Goal: Task Accomplishment & Management: Use online tool/utility

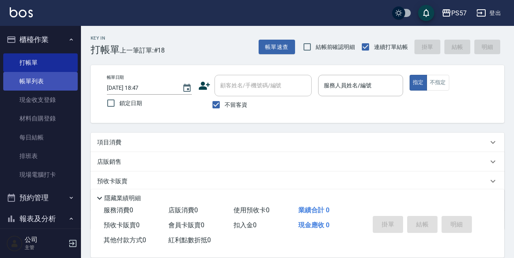
click at [40, 85] on link "帳單列表" at bounding box center [40, 81] width 74 height 19
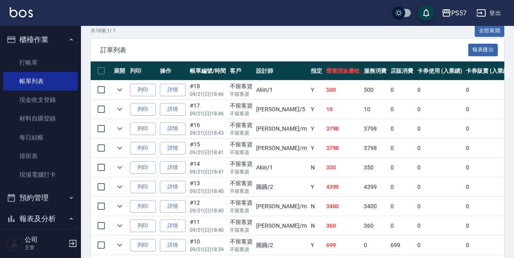
scroll to position [377, 0]
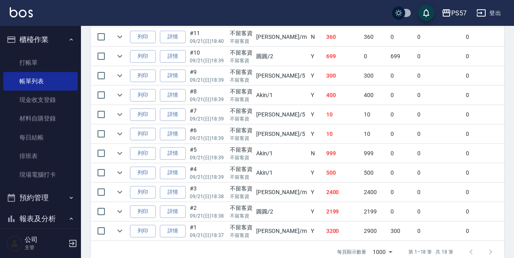
click at [165, 135] on link "詳情" at bounding box center [173, 134] width 26 height 13
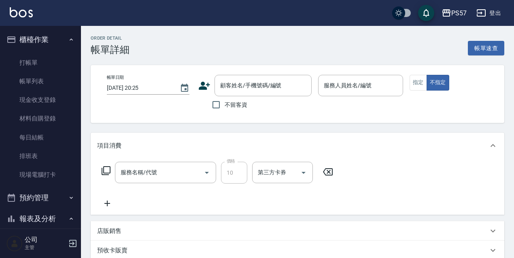
type input "[DATE] 18:39"
checkbox input "true"
type input "[PERSON_NAME]5"
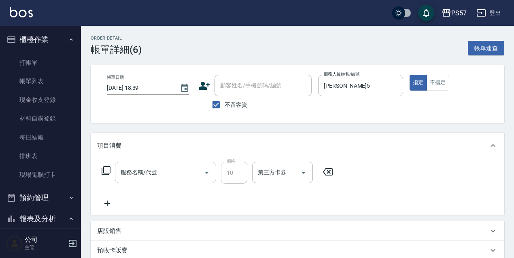
type input "潤絲(110)"
click at [196, 175] on icon "Clear" at bounding box center [195, 173] width 8 height 8
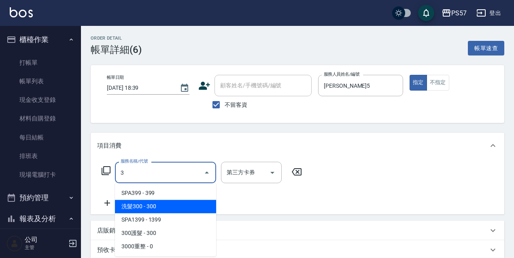
click at [183, 203] on span "洗髮300 - 300" at bounding box center [165, 206] width 101 height 13
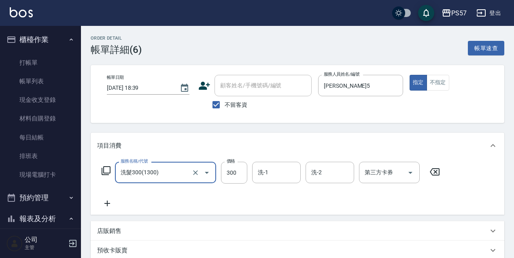
type input "洗髮300(1300)"
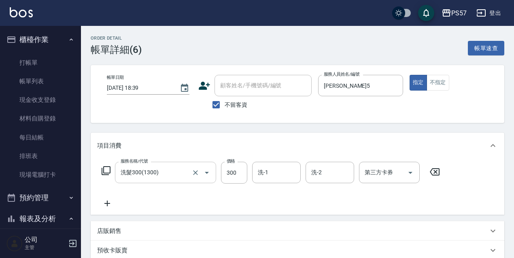
click at [114, 203] on icon at bounding box center [107, 204] width 20 height 10
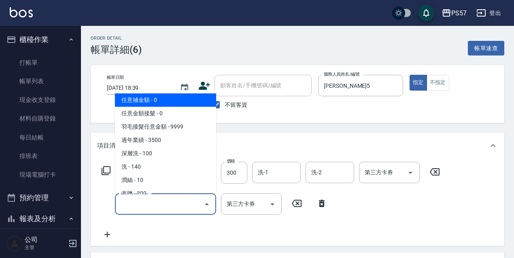
click at [126, 205] on input "服務名稱/代號" at bounding box center [160, 204] width 82 height 14
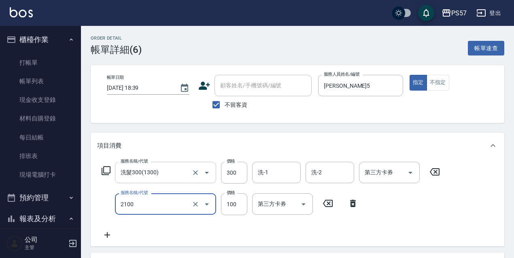
type input "剪髮100(2100)"
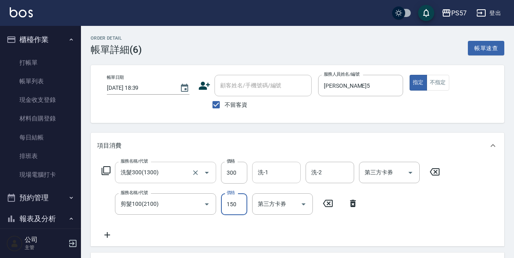
click at [255, 173] on div "洗-1" at bounding box center [276, 172] width 49 height 21
type input "150"
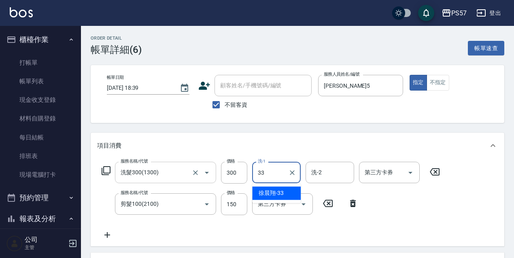
type input "[PERSON_NAME]-33"
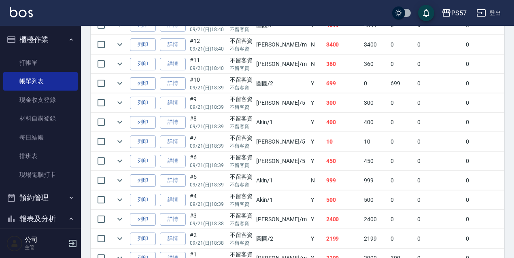
scroll to position [391, 0]
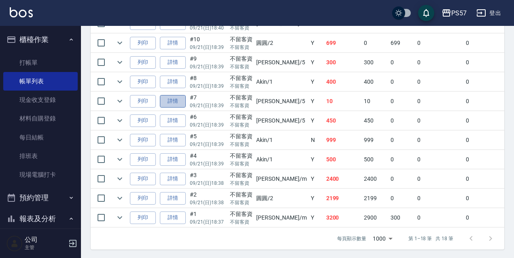
click at [176, 100] on link "詳情" at bounding box center [173, 101] width 26 height 13
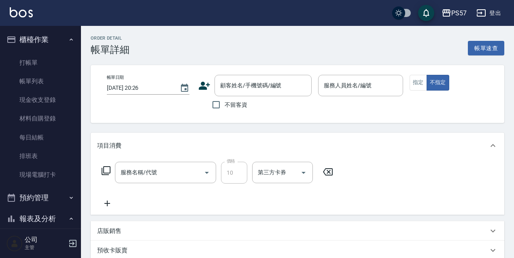
type input "[DATE] 18:39"
checkbox input "true"
type input "[PERSON_NAME]5"
type input "潤絲(110)"
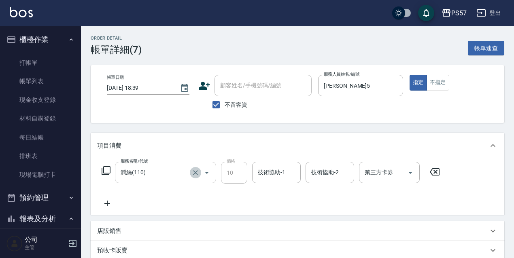
click at [193, 175] on icon "Clear" at bounding box center [195, 173] width 8 height 8
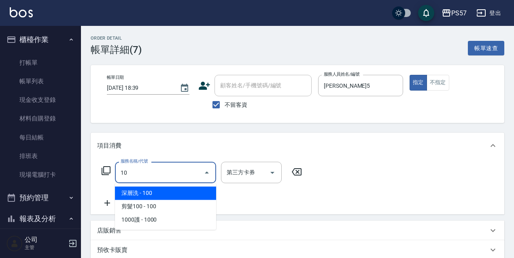
type input "1"
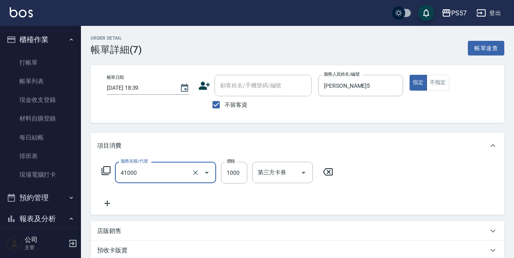
type input "任義金額燙髮(41000)"
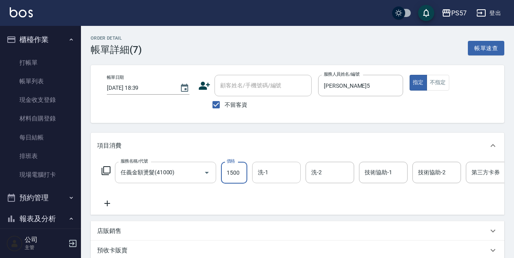
type input "1500"
click at [277, 169] on input "洗-1" at bounding box center [276, 172] width 41 height 14
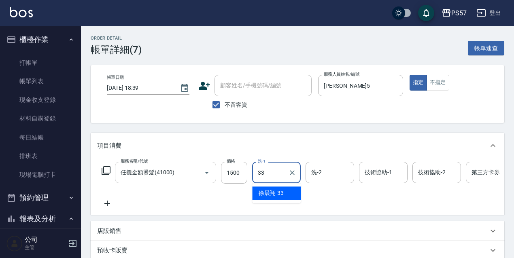
type input "[PERSON_NAME]-33"
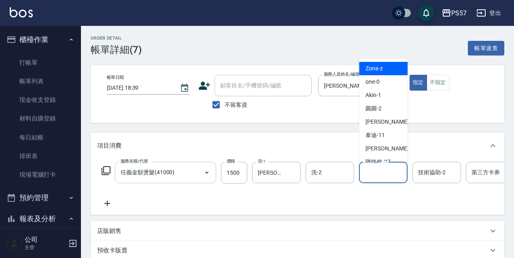
click at [388, 179] on input "技術協助-1" at bounding box center [382, 172] width 41 height 14
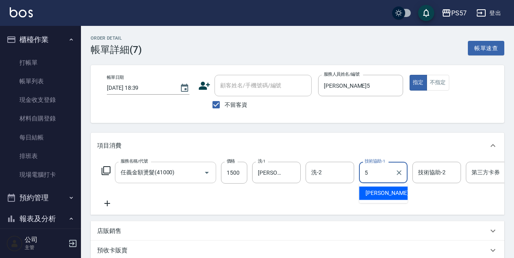
type input "[PERSON_NAME]5"
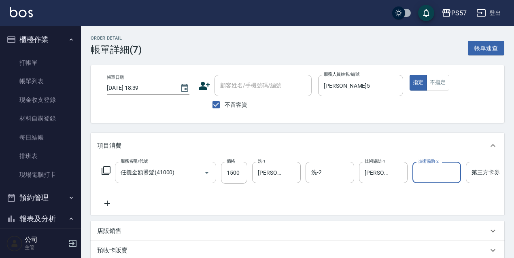
click at [104, 197] on div "服務名稱/代號 任義金額燙髮(41000) 服務名稱/代號 價格 1500 價格 洗-1 [PERSON_NAME]-33 洗-1 洗-2 洗-2 技術協助-…" at bounding box center [324, 185] width 454 height 47
click at [108, 199] on icon at bounding box center [107, 204] width 20 height 10
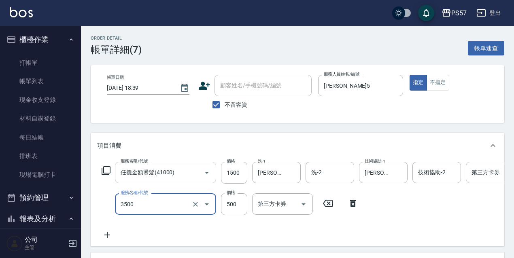
type input "500護(3500)"
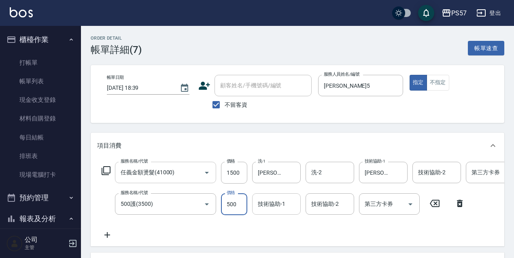
click at [270, 206] on input "技術協助-1" at bounding box center [276, 204] width 41 height 14
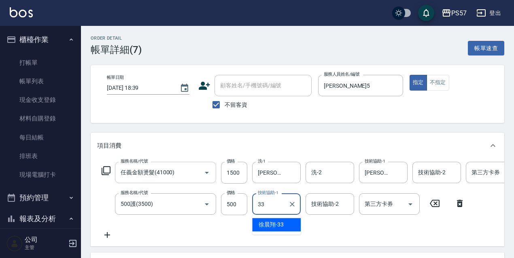
type input "[PERSON_NAME]-33"
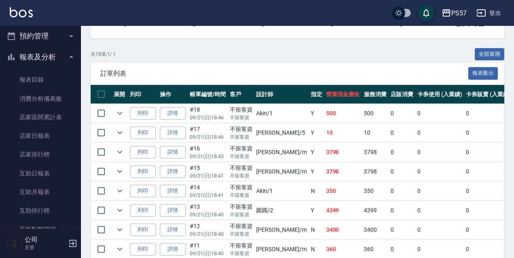
scroll to position [162, 0]
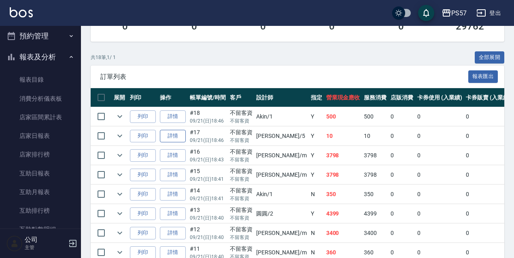
click at [167, 140] on link "詳情" at bounding box center [173, 136] width 26 height 13
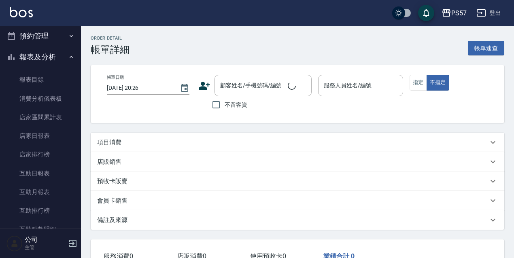
type input "[DATE] 18:46"
checkbox input "true"
type input "[PERSON_NAME]5"
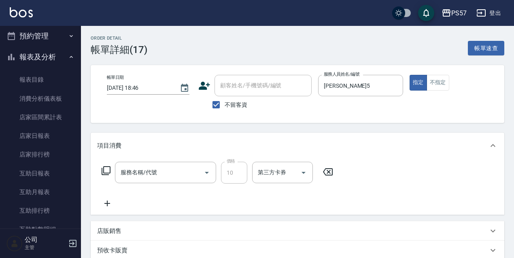
type input "潤絲(110)"
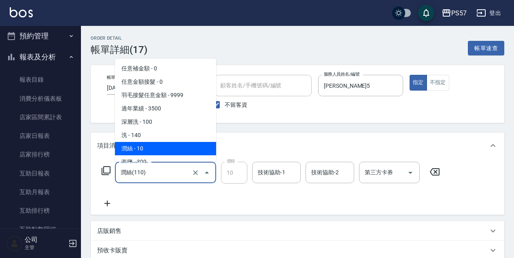
click at [157, 169] on input "潤絲(110)" at bounding box center [154, 172] width 71 height 14
click at [198, 173] on icon "Clear" at bounding box center [195, 173] width 8 height 8
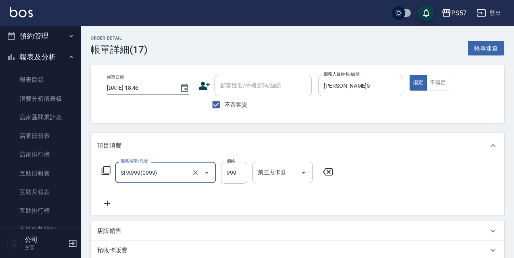
type input "SPA999(0999)"
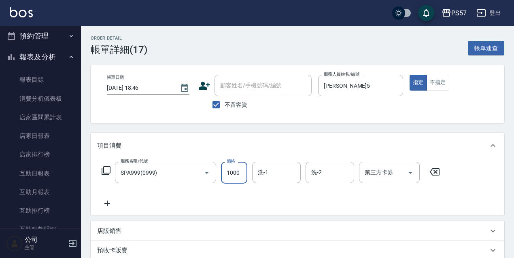
type input "1000"
click at [115, 209] on div "服務名稱/代號 SPA999(0999) 服務名稱/代號 價格 1000 價格 洗-1 洗-1 洗-2 洗-2 第三方卡券 第三方卡券" at bounding box center [297, 187] width 413 height 56
click at [109, 204] on icon at bounding box center [107, 204] width 6 height 6
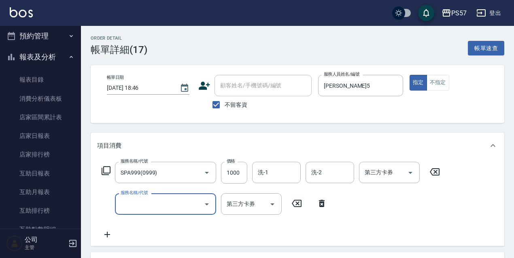
click at [148, 200] on input "服務名稱/代號" at bounding box center [160, 204] width 82 height 14
type input "剪髮100(2100)"
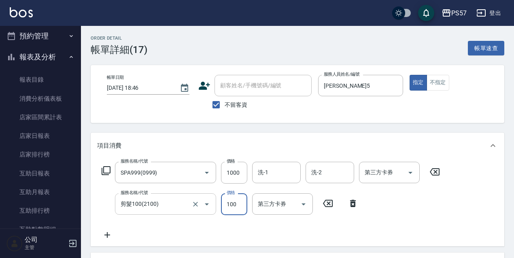
scroll to position [54, 0]
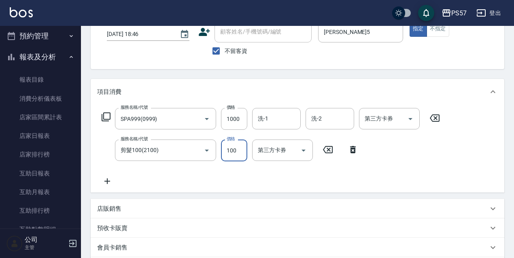
click at [113, 180] on icon at bounding box center [107, 181] width 20 height 10
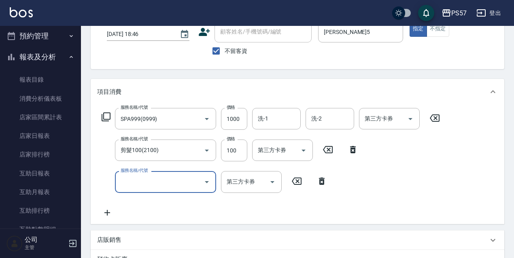
click at [153, 189] on div "服務名稱/代號" at bounding box center [165, 181] width 101 height 21
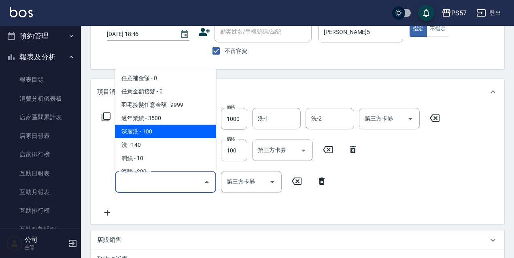
click at [136, 135] on span "深層洗 - 100" at bounding box center [165, 131] width 101 height 13
type input "深層洗(100)"
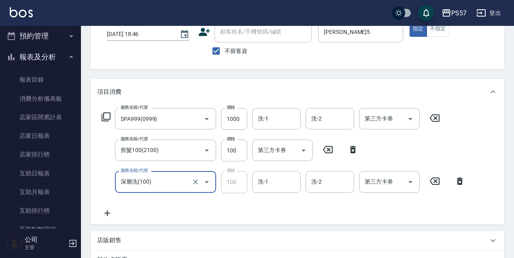
click at [104, 214] on icon at bounding box center [107, 213] width 20 height 10
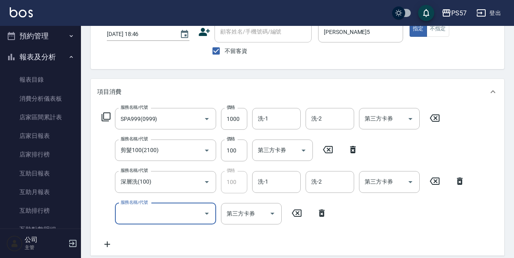
click at [152, 216] on input "服務名稱/代號" at bounding box center [160, 214] width 82 height 14
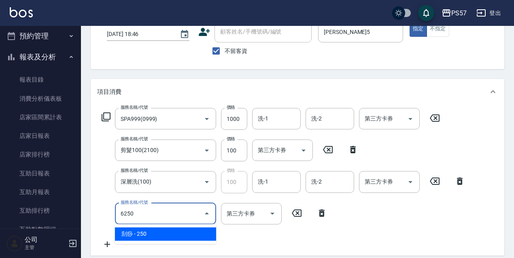
type input "刮痧(6250)"
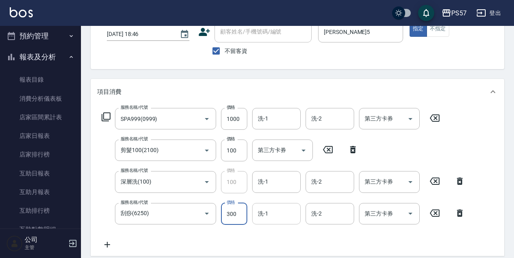
type input "300"
click at [258, 218] on input "洗-1" at bounding box center [276, 214] width 41 height 14
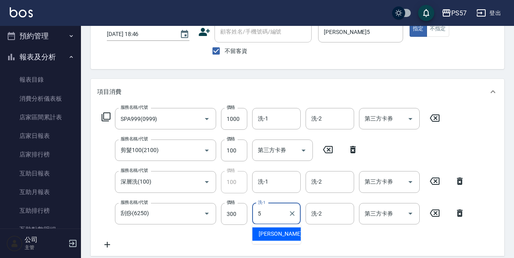
type input "[PERSON_NAME]5"
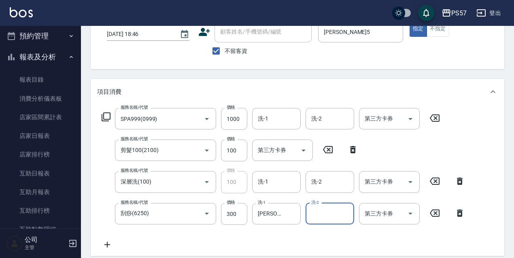
click at [253, 99] on div "項目消費" at bounding box center [297, 92] width 413 height 26
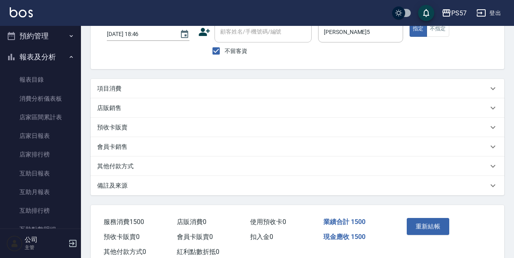
click at [258, 92] on div "項目消費" at bounding box center [292, 89] width 391 height 8
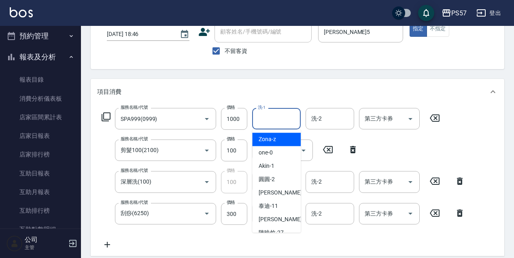
click at [276, 122] on input "洗-1" at bounding box center [276, 119] width 41 height 14
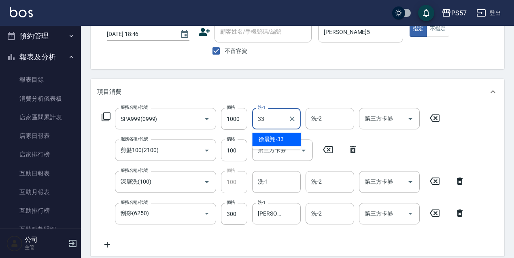
type input "[PERSON_NAME]-33"
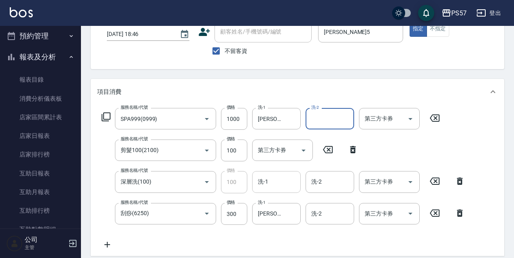
click at [274, 191] on div "洗-1" at bounding box center [276, 181] width 49 height 21
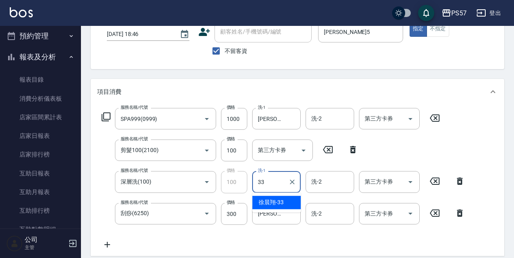
type input "[PERSON_NAME]-33"
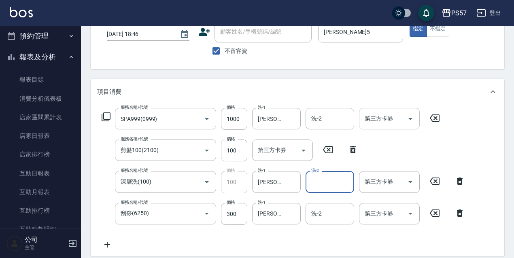
click at [366, 119] on input "第三方卡券" at bounding box center [382, 119] width 41 height 14
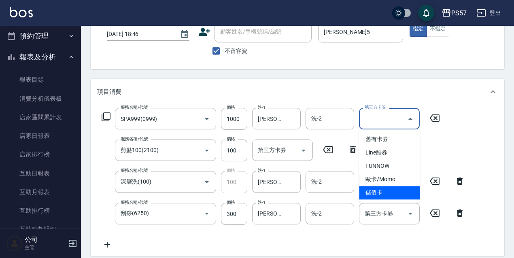
click at [375, 192] on span "儲值卡" at bounding box center [389, 192] width 61 height 13
type input "儲值卡"
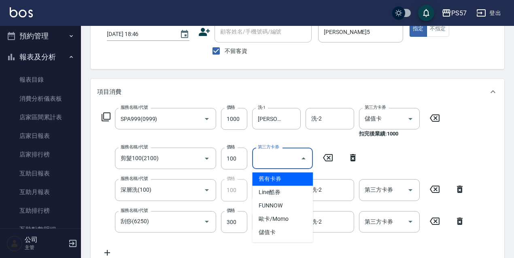
click at [288, 158] on input "第三方卡券" at bounding box center [276, 158] width 41 height 14
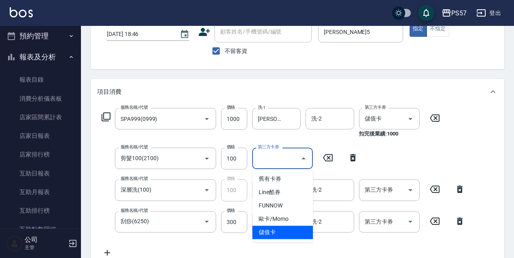
click at [304, 230] on span "儲值卡" at bounding box center [282, 232] width 61 height 13
type input "儲值卡"
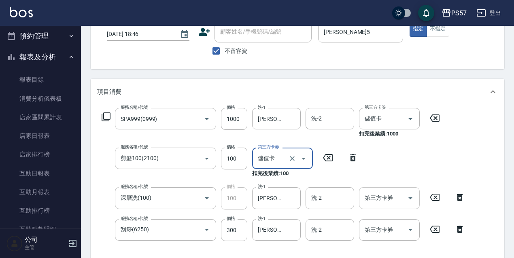
click at [383, 197] on div "第三方卡券 第三方卡券" at bounding box center [389, 197] width 61 height 21
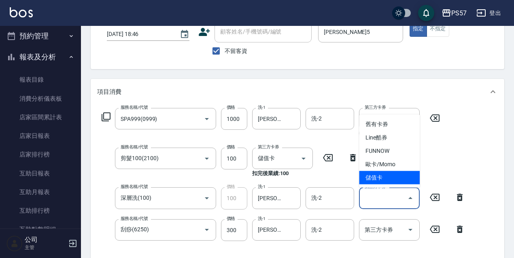
click at [377, 178] on span "儲值卡" at bounding box center [389, 177] width 61 height 13
type input "儲值卡"
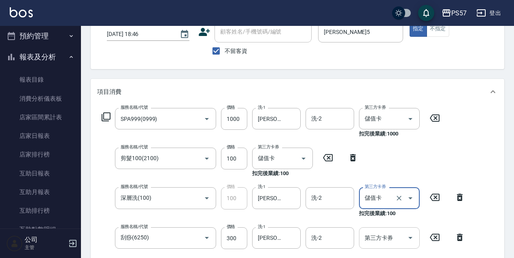
click at [386, 237] on input "第三方卡券" at bounding box center [382, 238] width 41 height 14
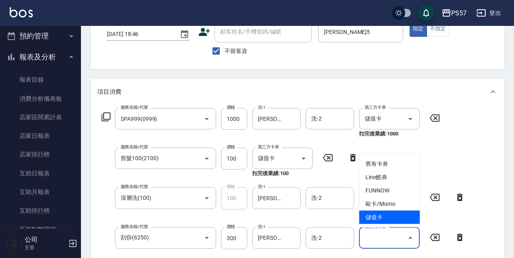
click at [382, 218] on span "儲值卡" at bounding box center [389, 217] width 61 height 13
type input "儲值卡"
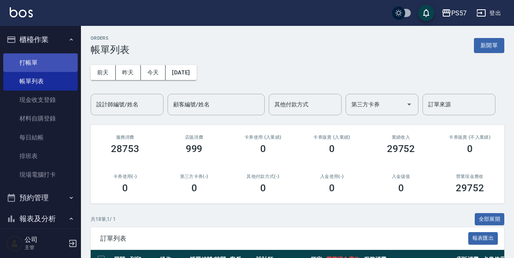
click at [27, 62] on link "打帳單" at bounding box center [40, 62] width 74 height 19
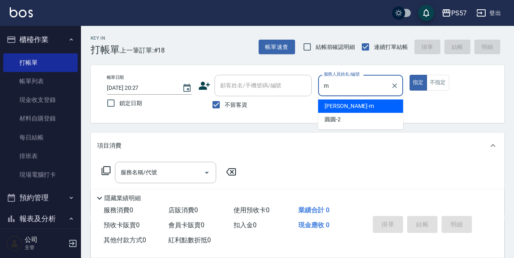
type input "[PERSON_NAME]-m"
type button "true"
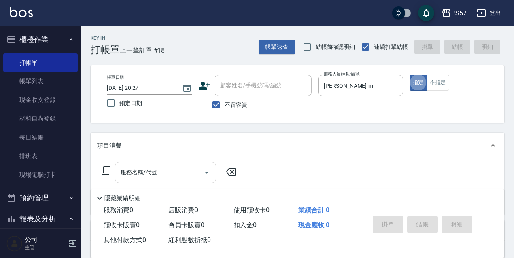
click at [136, 167] on input "服務名稱/代號" at bounding box center [160, 172] width 82 height 14
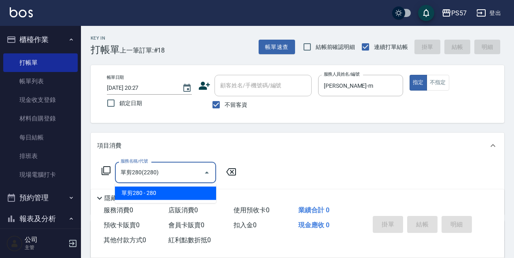
type input "單剪280(2280)"
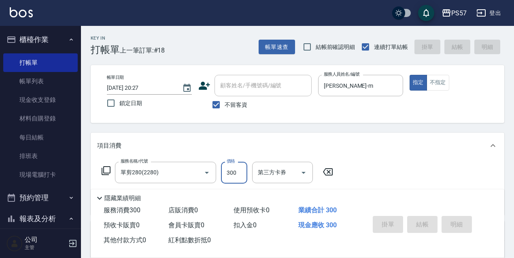
type input "3001"
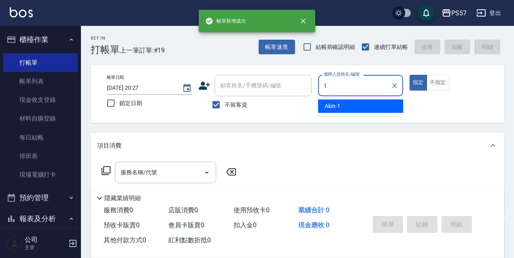
type input "Akin-1"
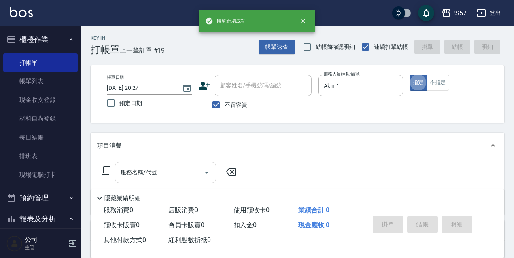
click at [143, 182] on div "服務名稱/代號" at bounding box center [165, 172] width 101 height 21
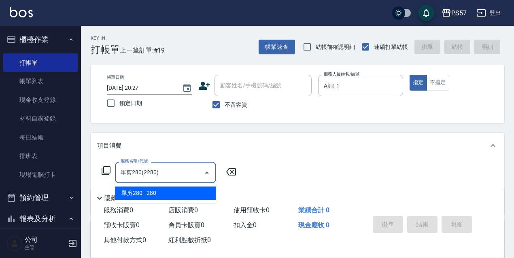
type input "單剪280(2280)"
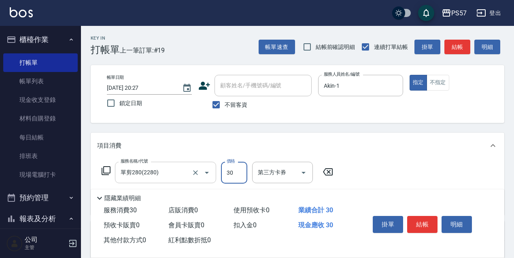
type input "300"
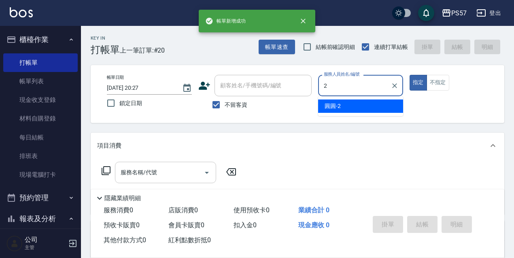
type input "圓圓-2"
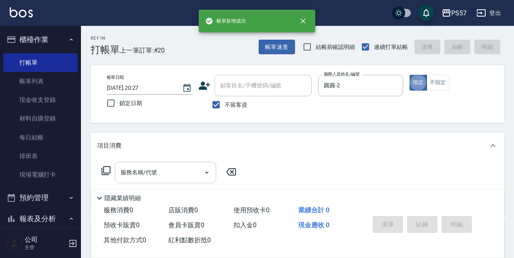
click at [122, 167] on input "服務名稱/代號" at bounding box center [160, 172] width 82 height 14
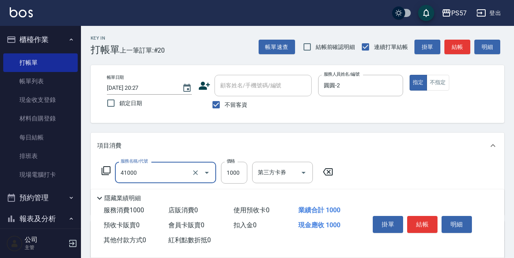
type input "任義金額燙髮(41000)"
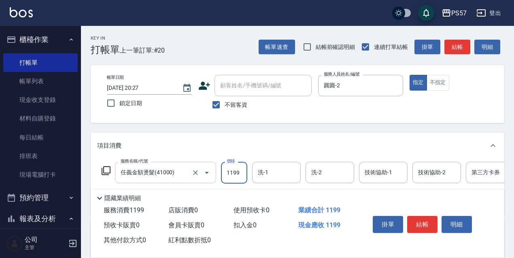
type input "1199"
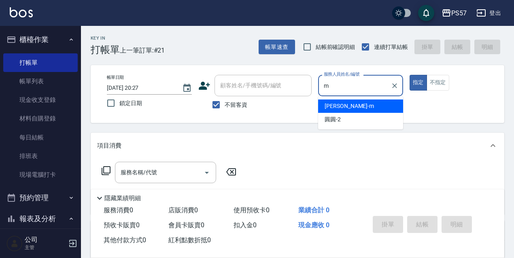
type input "[PERSON_NAME]-m"
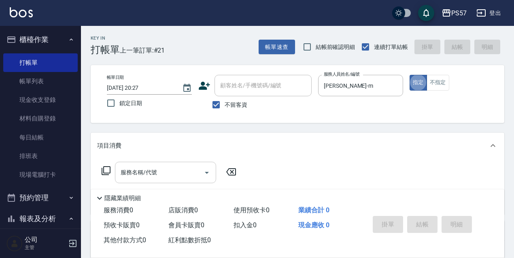
click at [146, 174] on input "服務名稱/代號" at bounding box center [160, 172] width 82 height 14
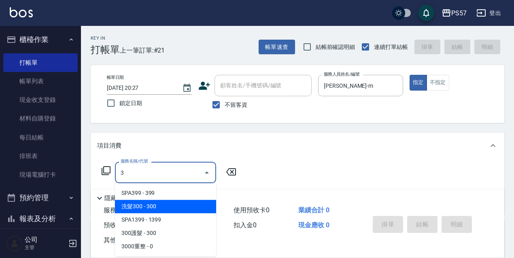
click at [147, 204] on span "洗髮300 - 300" at bounding box center [165, 206] width 101 height 13
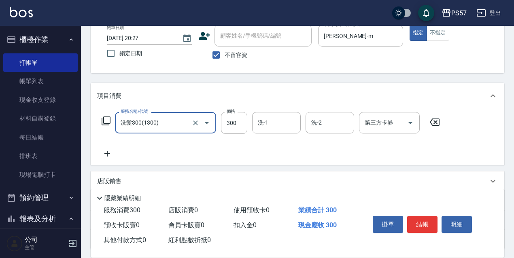
scroll to position [54, 0]
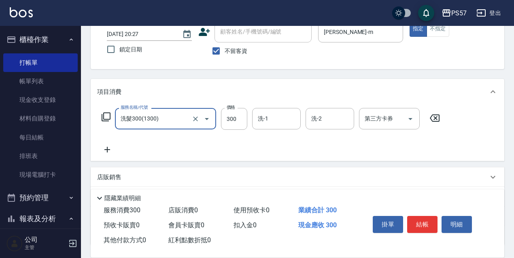
type input "洗髮300(1300)"
click at [108, 150] on icon at bounding box center [107, 150] width 20 height 10
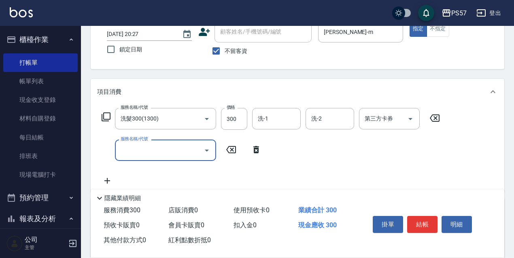
click at [160, 163] on div "服務名稱/代號 洗髮300(1300) 服務名稱/代號 價格 300 價格 洗-1 洗-1 洗-2 洗-2 第三方卡券 第三方卡券 服務名稱/代號 服務名稱/…" at bounding box center [270, 147] width 347 height 78
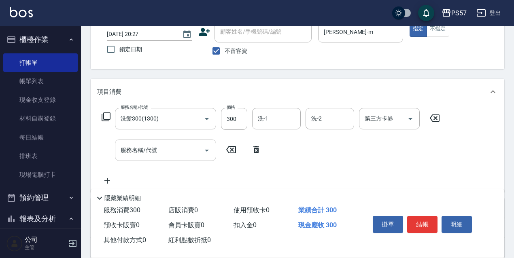
click at [159, 157] on input "服務名稱/代號" at bounding box center [160, 150] width 82 height 14
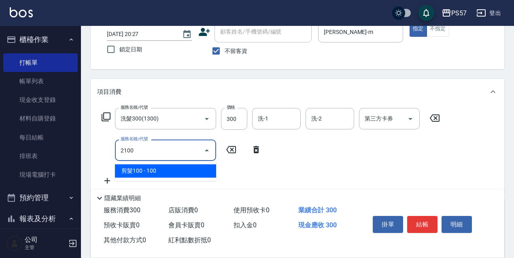
type input "剪髮100(2100)"
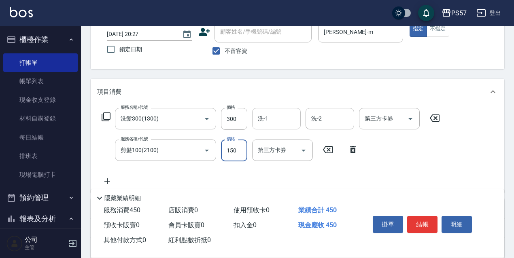
type input "150"
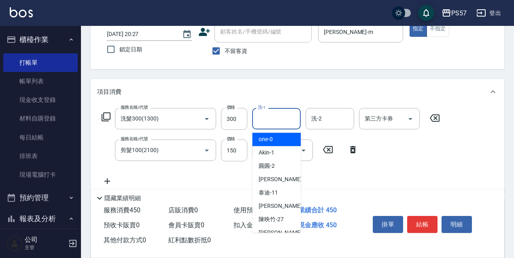
click at [260, 117] on input "洗-1" at bounding box center [276, 119] width 41 height 14
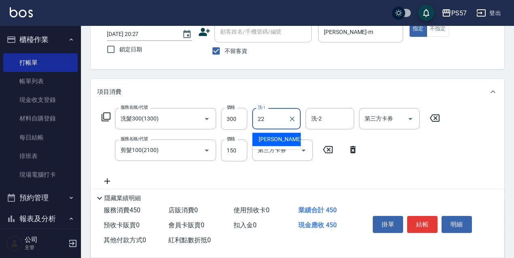
type input "[PERSON_NAME]-22"
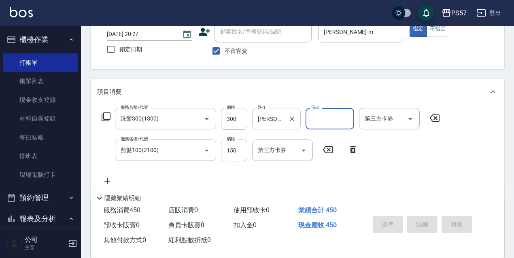
type input "[DATE] 20:28"
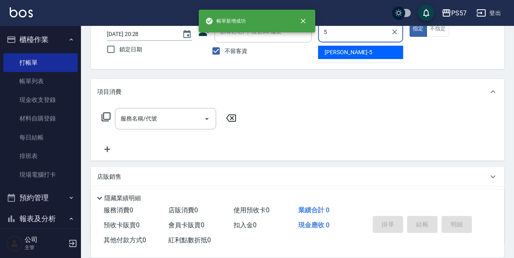
type input "[PERSON_NAME]5"
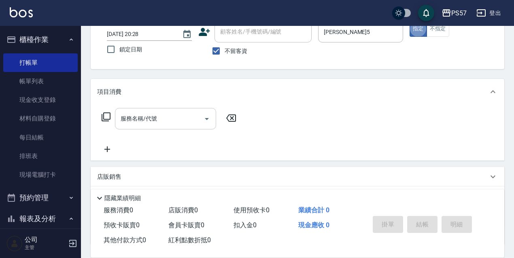
click at [163, 128] on div "服務名稱/代號" at bounding box center [165, 118] width 101 height 21
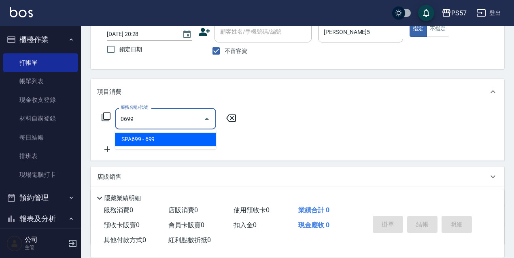
type input "SPA699(0699)"
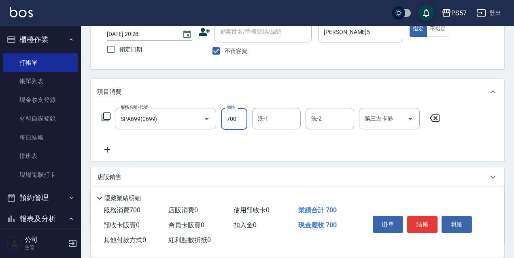
type input "700"
click at [114, 152] on icon at bounding box center [107, 150] width 20 height 10
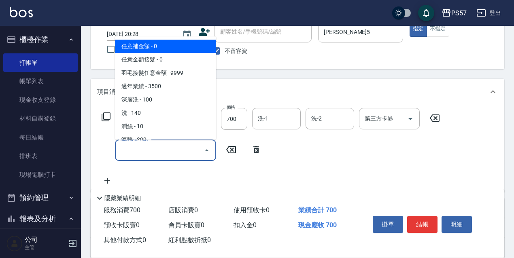
click at [130, 150] on input "服務名稱/代號" at bounding box center [160, 150] width 82 height 14
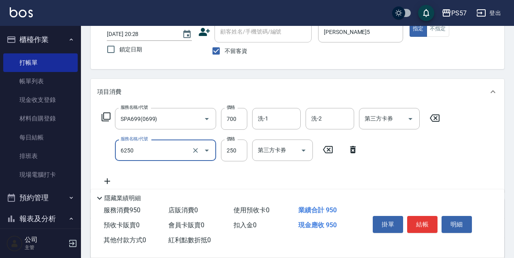
type input "刮痧(6250)"
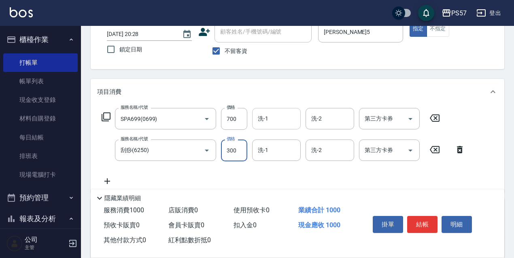
type input "300"
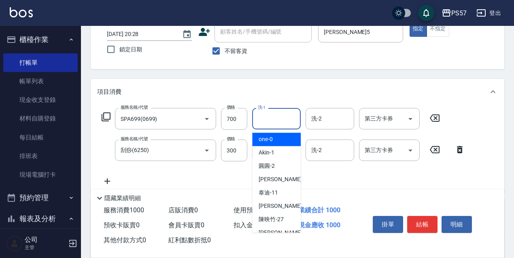
click at [263, 120] on input "洗-1" at bounding box center [276, 119] width 41 height 14
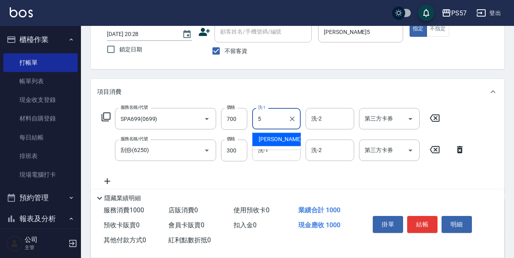
type input "[PERSON_NAME]5"
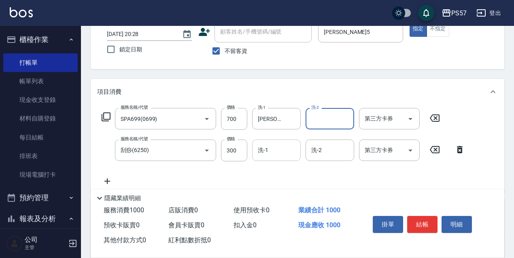
click at [278, 150] on input "洗-1" at bounding box center [276, 150] width 41 height 14
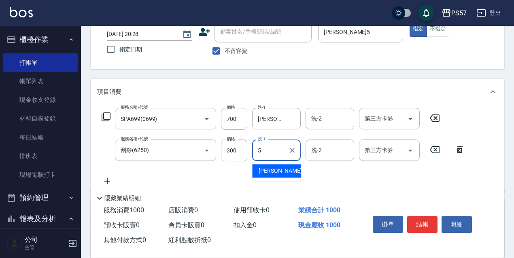
type input "[PERSON_NAME]5"
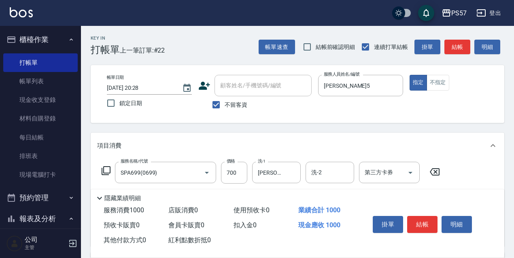
scroll to position [0, 0]
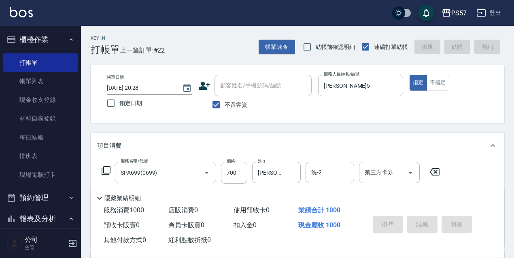
type input "[DATE] 20:29"
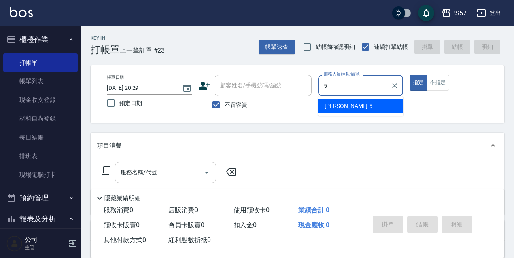
type input "[PERSON_NAME]5"
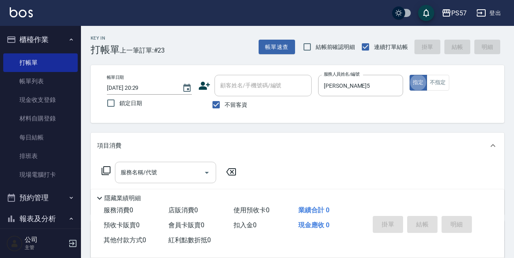
click at [152, 170] on input "服務名稱/代號" at bounding box center [160, 172] width 82 height 14
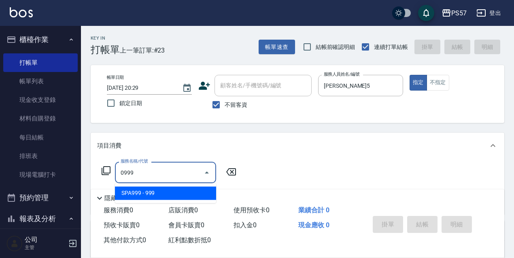
type input "SPA999(0999)"
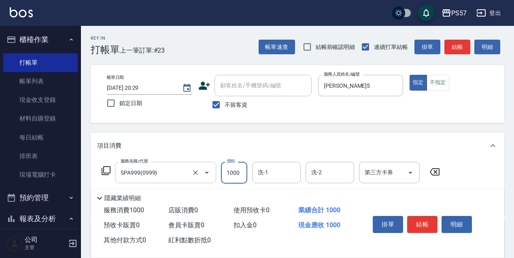
type input "1000"
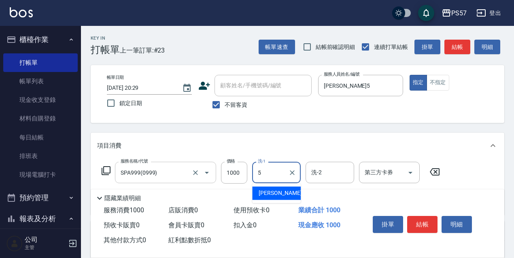
type input "[PERSON_NAME]5"
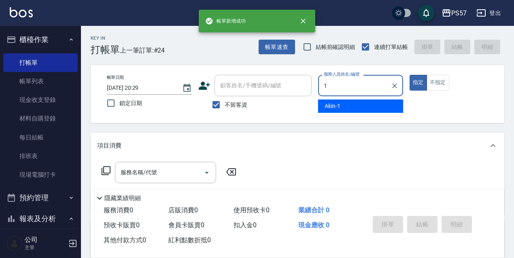
type input "Akin-1"
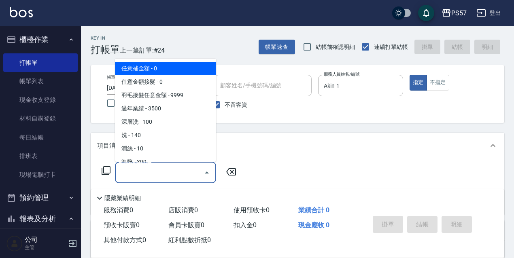
click at [152, 177] on input "服務名稱/代號" at bounding box center [160, 172] width 82 height 14
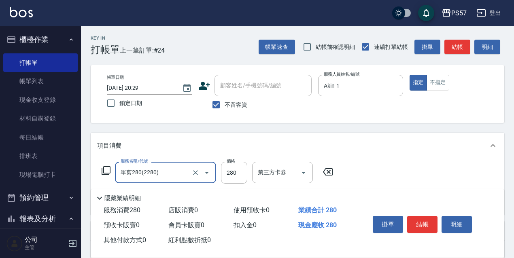
type input "單剪280(2280)"
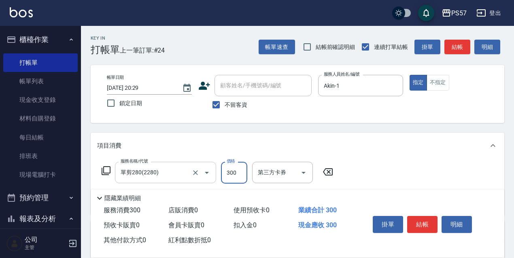
type input "300"
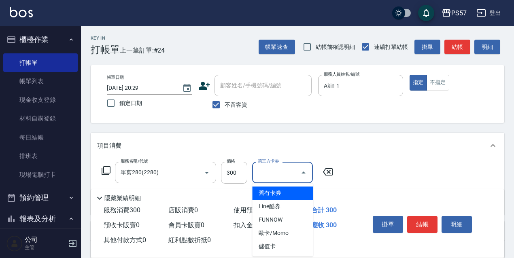
click at [273, 172] on input "第三方卡券" at bounding box center [276, 172] width 41 height 14
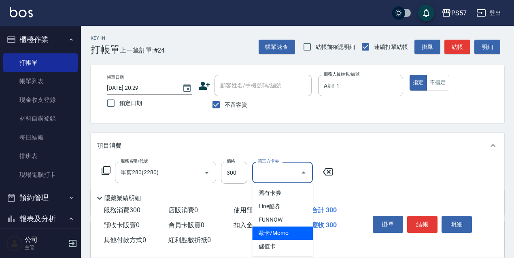
click at [269, 233] on span "歐卡/Momo" at bounding box center [282, 233] width 61 height 13
type input "歐卡/Momo"
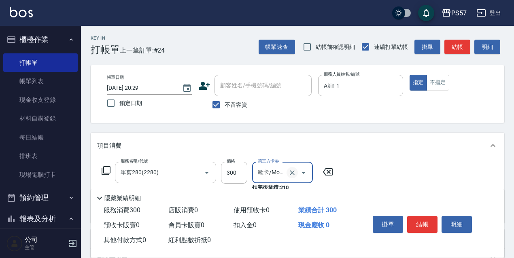
click at [293, 175] on icon "Clear" at bounding box center [292, 173] width 8 height 8
click at [307, 174] on icon "Open" at bounding box center [304, 173] width 10 height 10
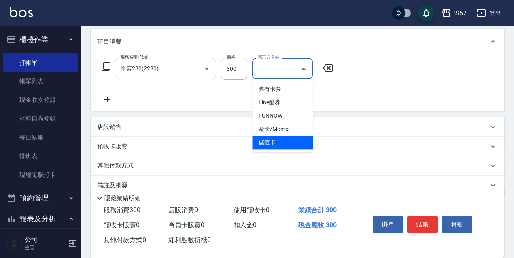
scroll to position [108, 0]
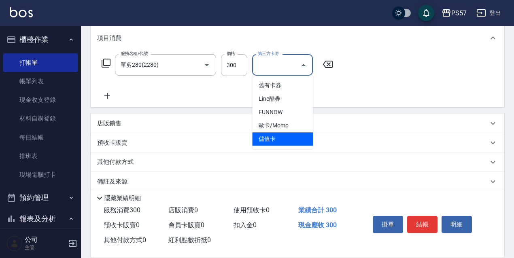
click at [274, 135] on span "儲值卡" at bounding box center [282, 138] width 61 height 13
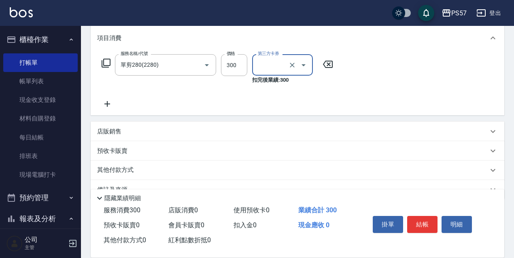
type input "儲值卡"
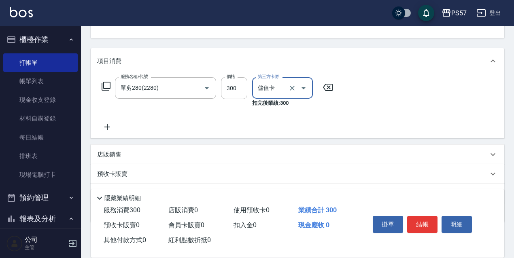
scroll to position [54, 0]
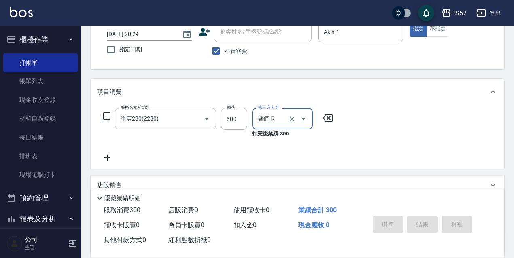
type input "[DATE] 20:30"
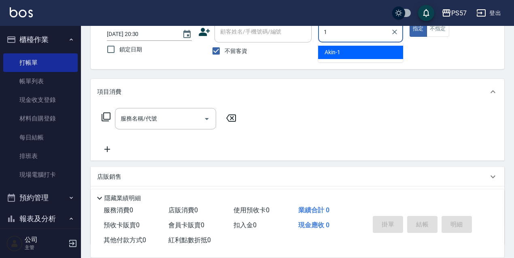
type input "Akin-1"
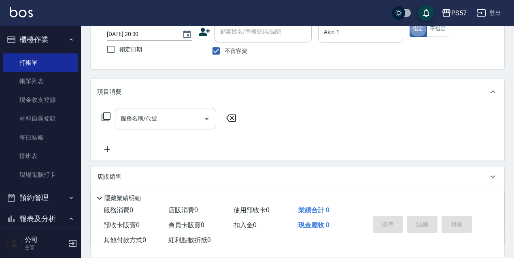
click at [149, 123] on input "服務名稱/代號" at bounding box center [160, 119] width 82 height 14
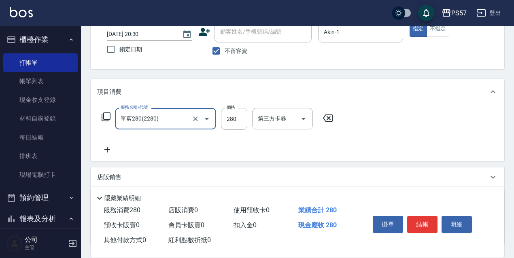
type input "單剪280(2280)"
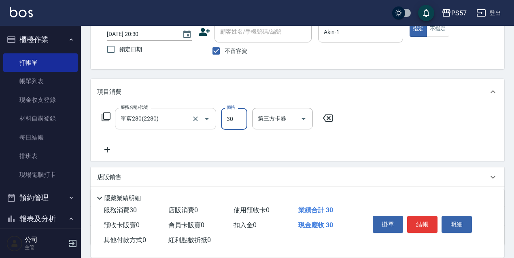
type input "300"
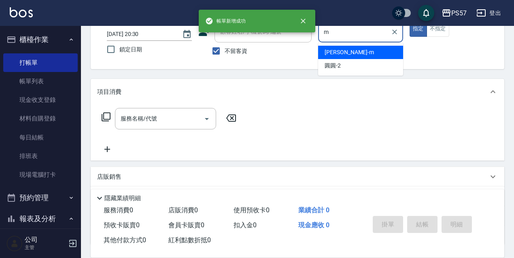
type input "[PERSON_NAME]-m"
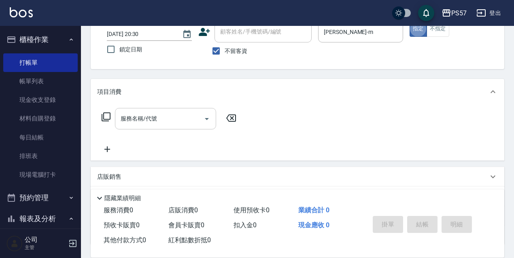
click at [145, 121] on input "服務名稱/代號" at bounding box center [160, 119] width 82 height 14
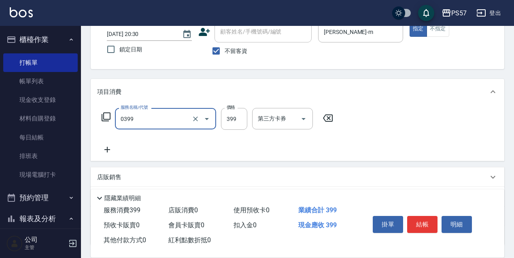
type input "SPA399(0399)"
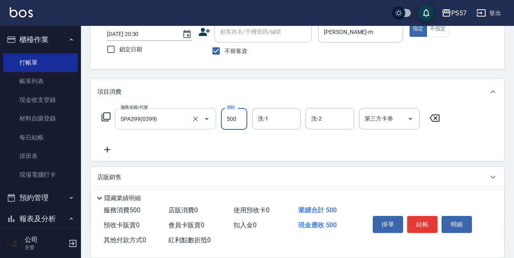
type input "500"
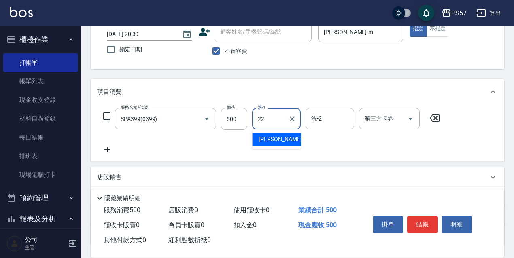
type input "[PERSON_NAME]-22"
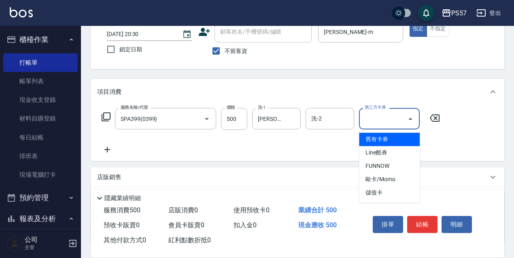
click at [387, 118] on input "第三方卡券" at bounding box center [382, 119] width 41 height 14
click at [404, 76] on div "Key In 打帳單 上一筆訂單:#26 帳單速查 結帳前確認明細 連續打單結帳 掛單 結帳 明細 帳單日期 [DATE] 20:30 鎖定日期 顧客姓名/手…" at bounding box center [297, 147] width 433 height 350
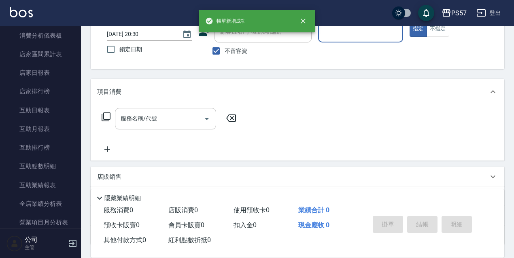
scroll to position [324, 0]
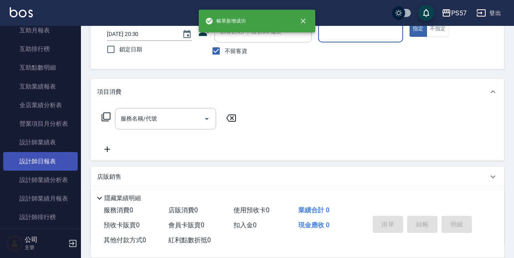
click at [40, 154] on link "設計師日報表" at bounding box center [40, 161] width 74 height 19
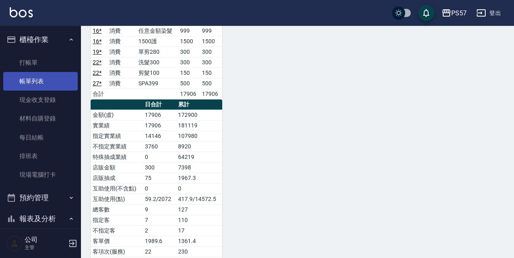
scroll to position [633, 0]
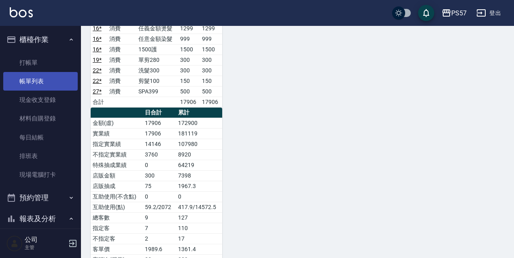
click at [26, 80] on link "帳單列表" at bounding box center [40, 81] width 74 height 19
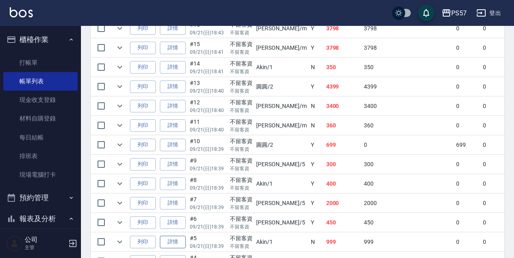
scroll to position [563, 0]
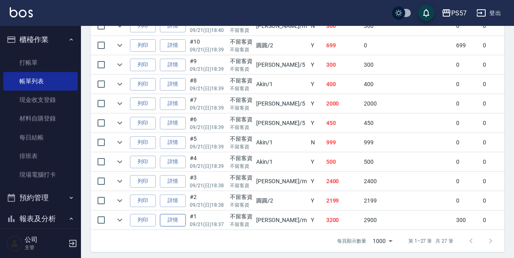
click at [176, 214] on link "詳情" at bounding box center [173, 220] width 26 height 13
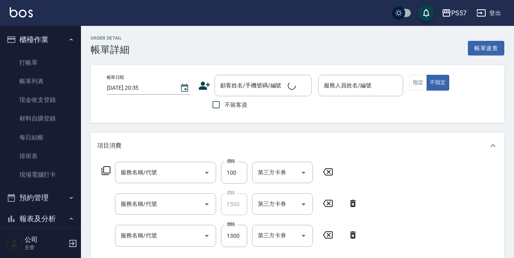
type input "[DATE] 18:37"
checkbox input "true"
type input "[PERSON_NAME]-m"
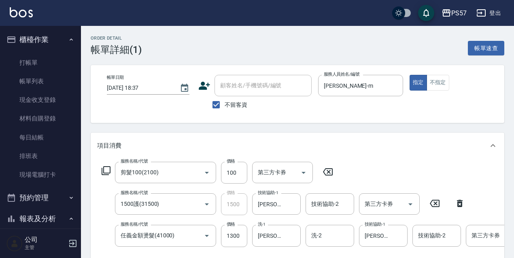
type input "剪髮100(2100)"
type input "1500護(31500)"
type input "任義金額燙髮(41000)"
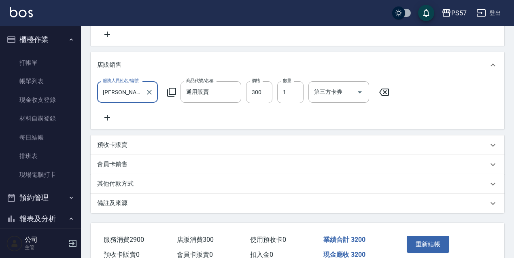
scroll to position [228, 0]
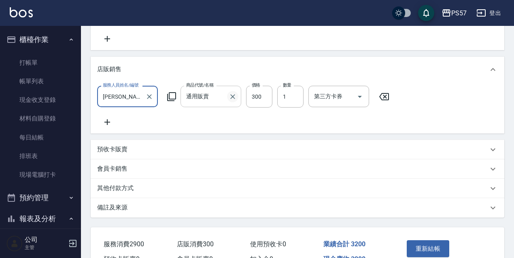
click at [231, 99] on icon "Clear" at bounding box center [232, 96] width 5 height 5
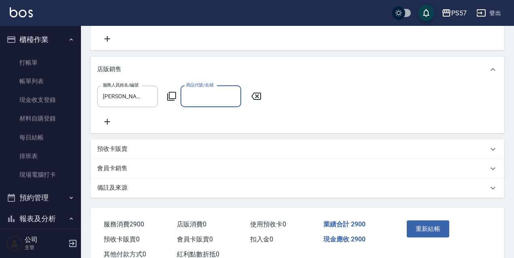
click at [214, 101] on input "商品代號/名稱" at bounding box center [210, 96] width 53 height 14
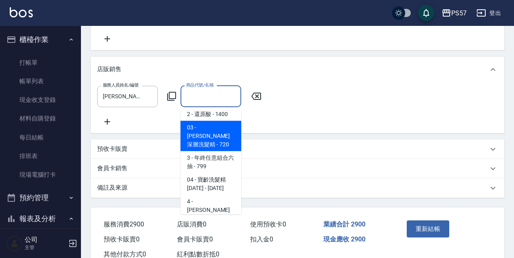
scroll to position [296, 0]
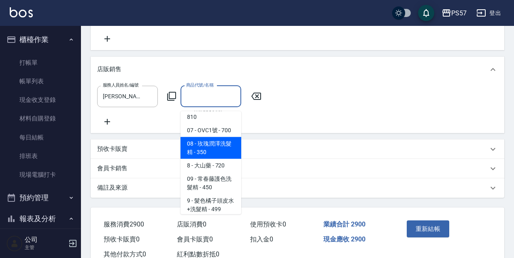
click at [224, 146] on span "08 - 玫瑰潤澤洗髮精 - 350" at bounding box center [210, 148] width 61 height 22
type input "玫瑰潤澤洗髮精"
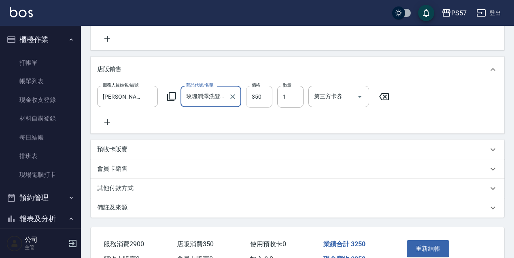
click at [259, 108] on input "350" at bounding box center [259, 97] width 26 height 22
type input "300"
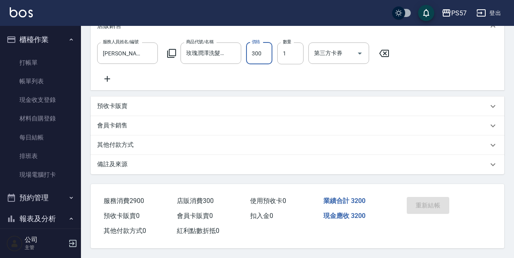
scroll to position [282, 0]
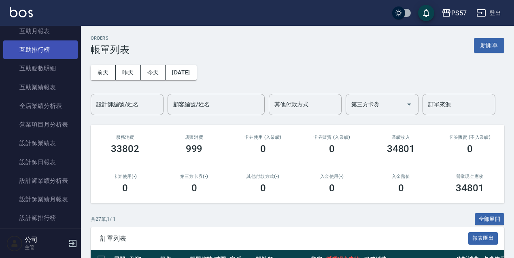
scroll to position [296, 0]
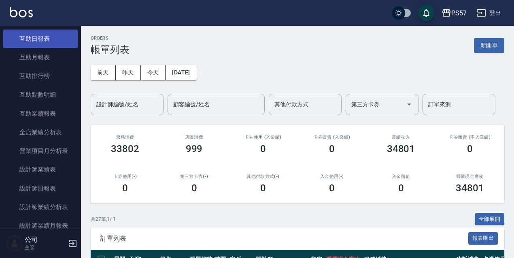
click at [28, 42] on link "互助日報表" at bounding box center [40, 39] width 74 height 19
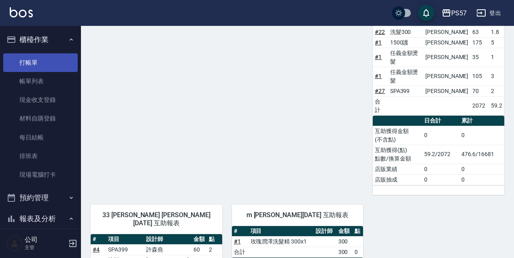
click at [27, 59] on link "打帳單" at bounding box center [40, 62] width 74 height 19
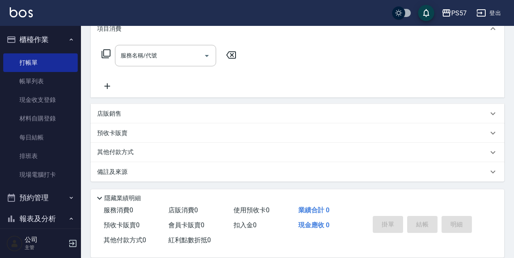
scroll to position [117, 0]
click at [21, 83] on link "帳單列表" at bounding box center [40, 81] width 74 height 19
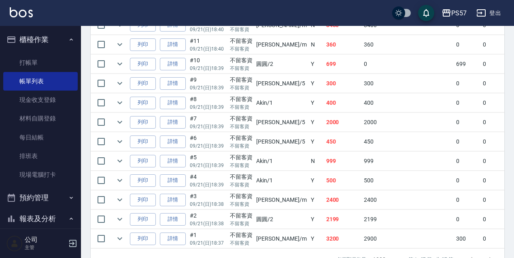
scroll to position [563, 0]
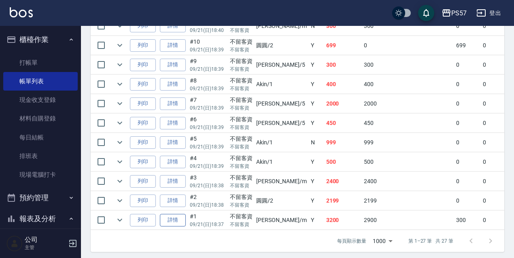
click at [171, 214] on link "詳情" at bounding box center [173, 220] width 26 height 13
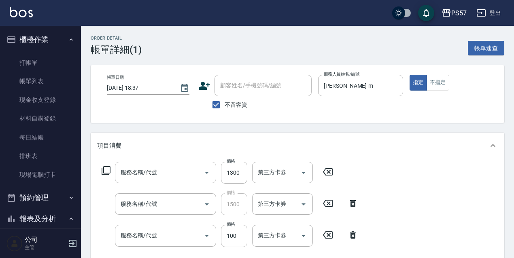
type input "[DATE] 18:37"
checkbox input "true"
type input "[PERSON_NAME]-m"
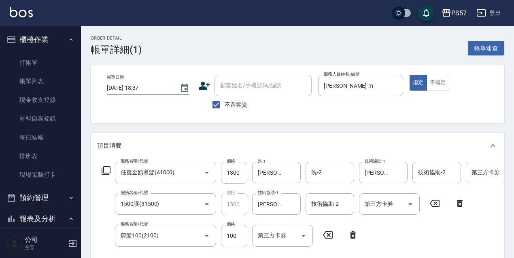
type input "任義金額燙髮(41000)"
type input "1500護(31500)"
type input "剪髮100(2100)"
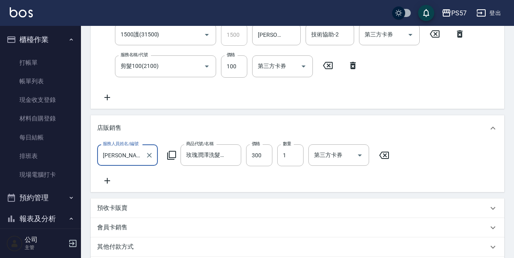
scroll to position [188, 0]
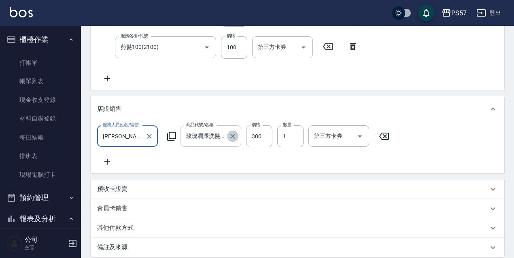
click at [230, 140] on icon "Clear" at bounding box center [233, 136] width 8 height 8
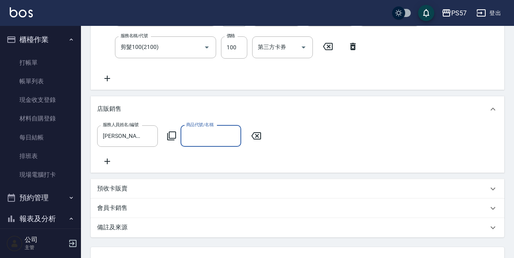
click at [221, 141] on input "商品代號/名稱" at bounding box center [210, 136] width 53 height 14
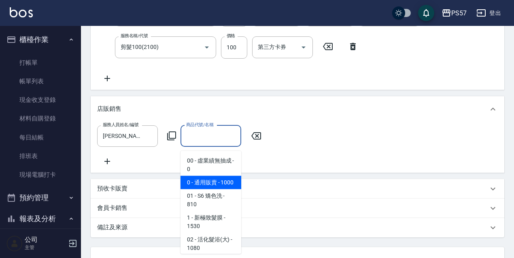
click at [217, 181] on span "0 - 通用販賣 - 1000" at bounding box center [210, 182] width 61 height 13
type input "通用販賣"
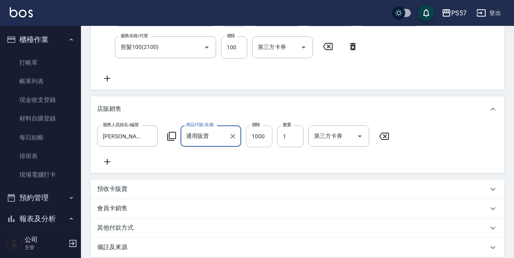
click at [264, 137] on input "1000" at bounding box center [259, 136] width 26 height 22
type input "300"
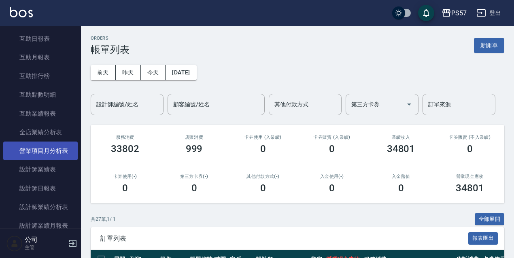
scroll to position [404, 0]
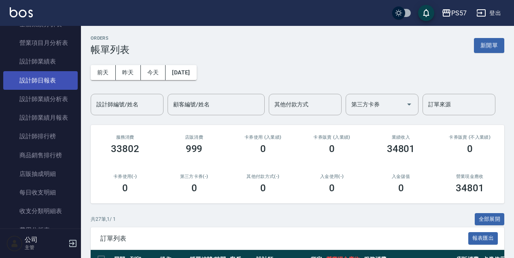
click at [36, 83] on link "設計師日報表" at bounding box center [40, 80] width 74 height 19
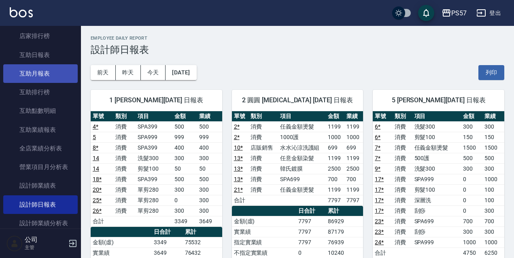
scroll to position [215, 0]
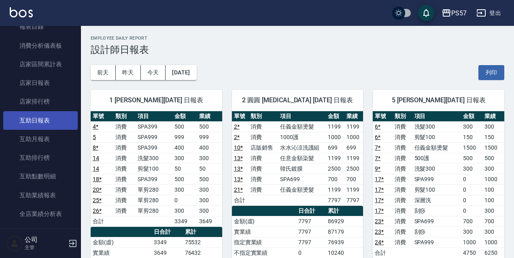
click at [31, 119] on link "互助日報表" at bounding box center [40, 120] width 74 height 19
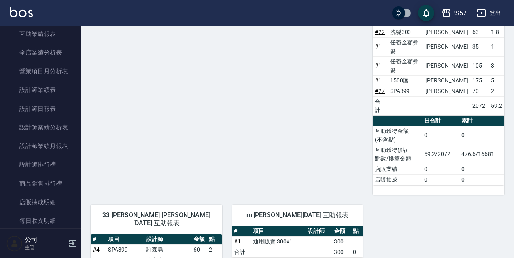
scroll to position [377, 0]
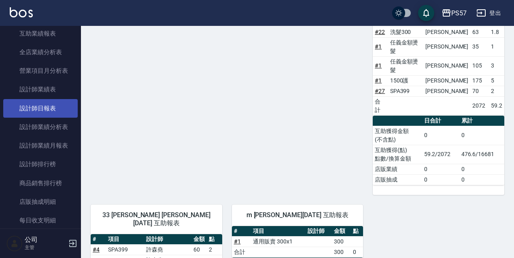
click at [24, 104] on link "設計師日報表" at bounding box center [40, 108] width 74 height 19
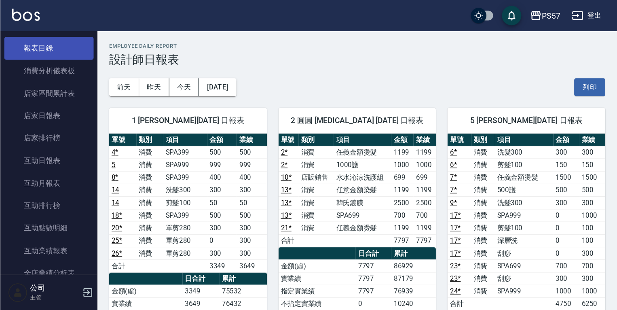
scroll to position [188, 0]
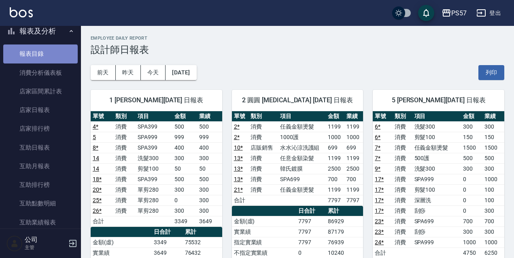
click at [40, 54] on link "報表目錄" at bounding box center [40, 53] width 74 height 19
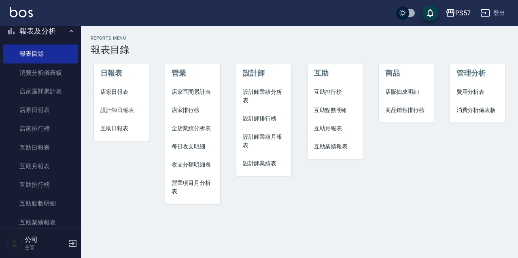
click at [118, 90] on span "店家日報表" at bounding box center [121, 92] width 42 height 8
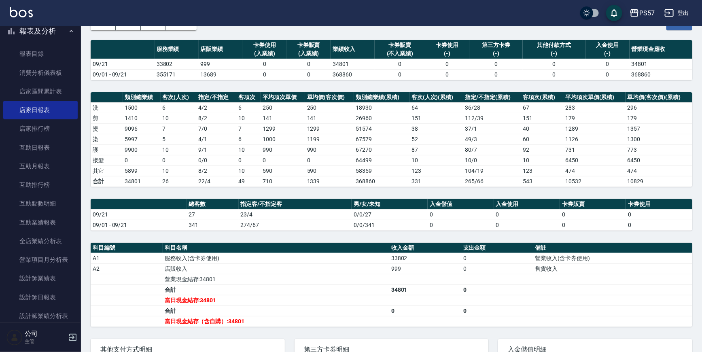
scroll to position [36, 0]
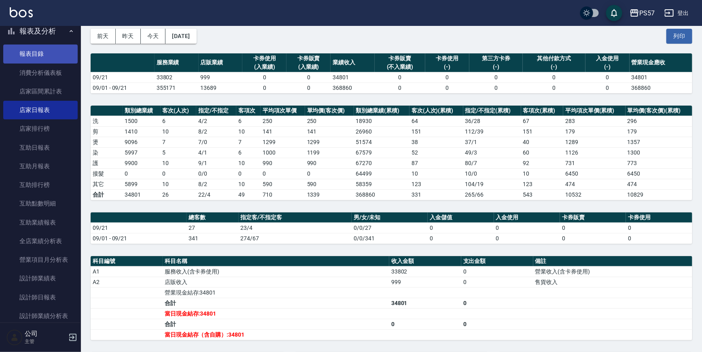
click at [32, 55] on link "報表目錄" at bounding box center [40, 53] width 74 height 19
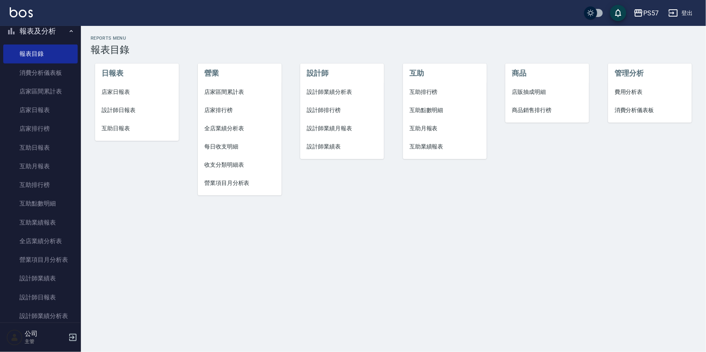
click at [121, 113] on span "設計師日報表" at bounding box center [137, 110] width 71 height 8
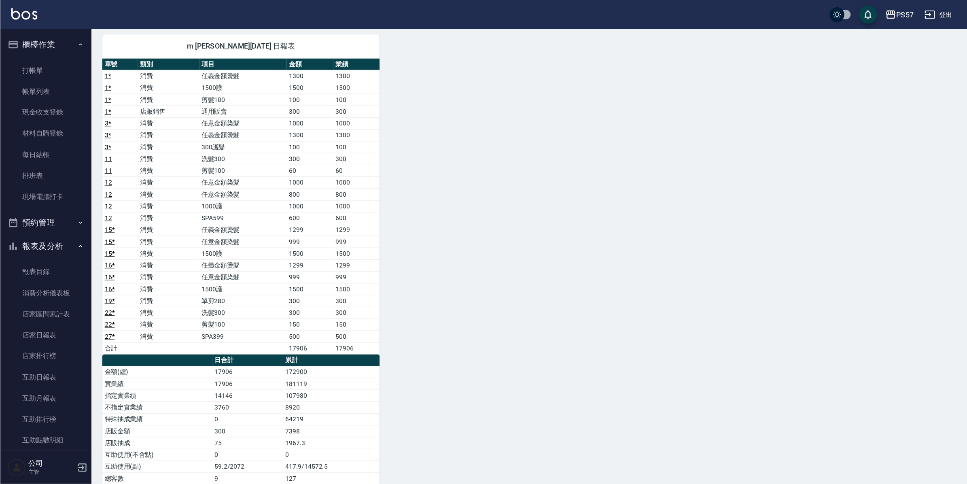
scroll to position [426, 0]
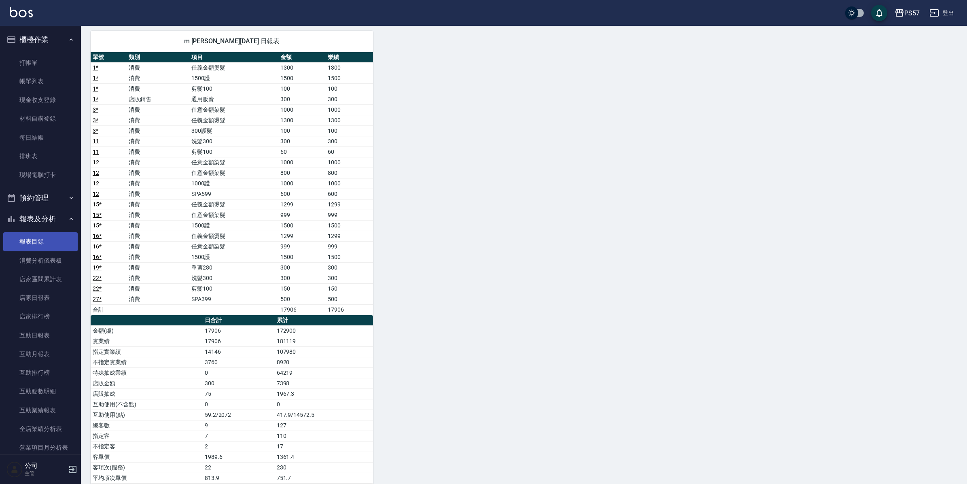
click at [36, 237] on link "報表目錄" at bounding box center [40, 241] width 74 height 19
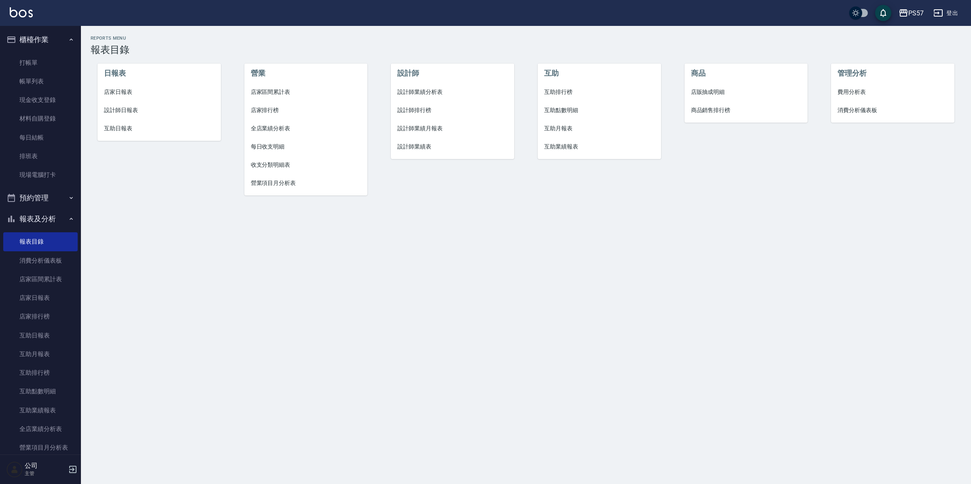
click at [116, 125] on span "互助日報表" at bounding box center [159, 128] width 110 height 8
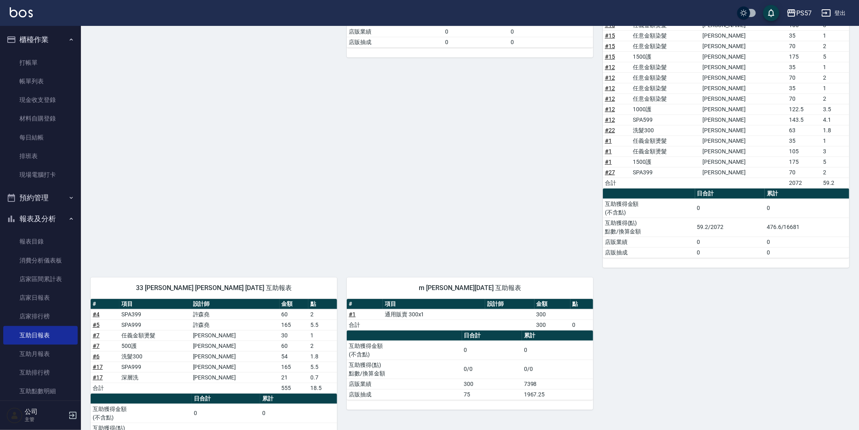
scroll to position [301, 0]
